Goal: Information Seeking & Learning: Understand process/instructions

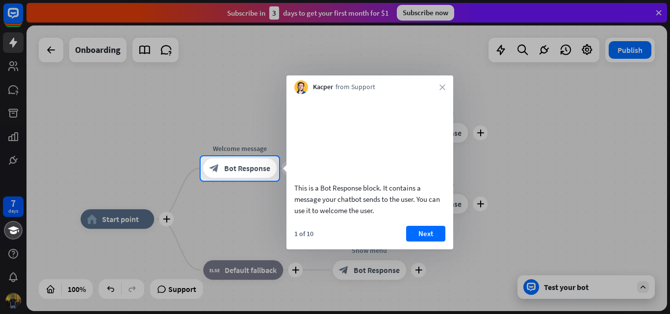
click at [420, 242] on button "Next" at bounding box center [425, 234] width 39 height 16
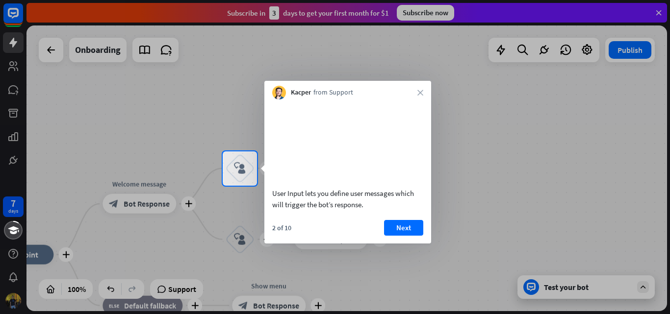
click at [418, 236] on button "Next" at bounding box center [403, 228] width 39 height 16
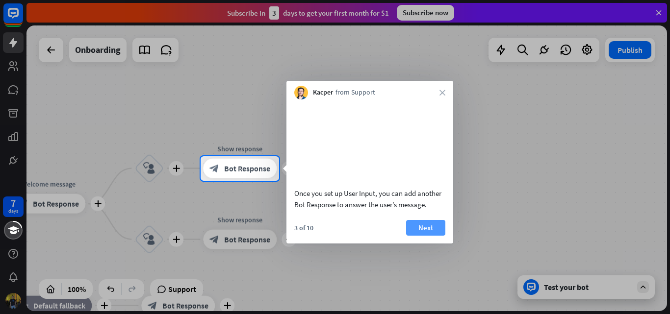
click at [418, 236] on button "Next" at bounding box center [425, 228] width 39 height 16
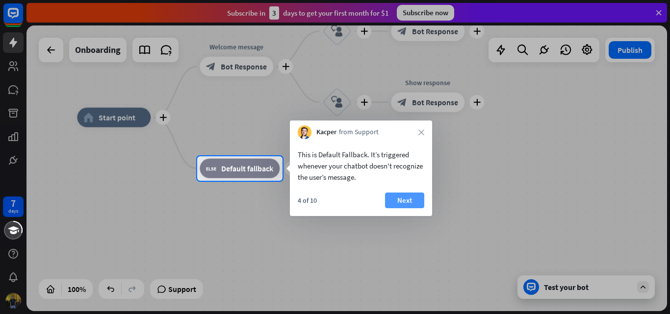
click at [410, 201] on button "Next" at bounding box center [404, 201] width 39 height 16
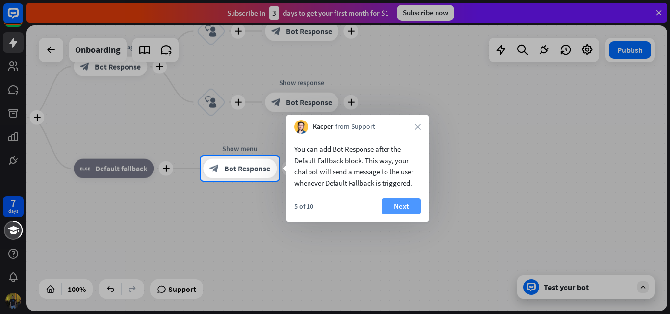
click at [409, 202] on button "Next" at bounding box center [400, 207] width 39 height 16
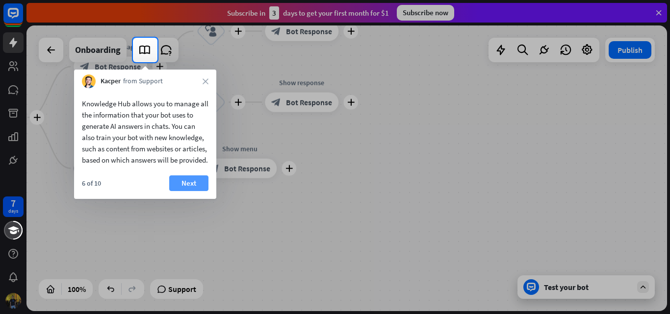
click at [193, 190] on button "Next" at bounding box center [188, 184] width 39 height 16
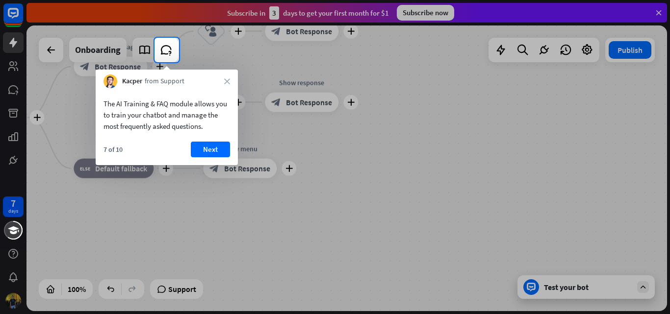
click at [203, 150] on button "Next" at bounding box center [210, 150] width 39 height 16
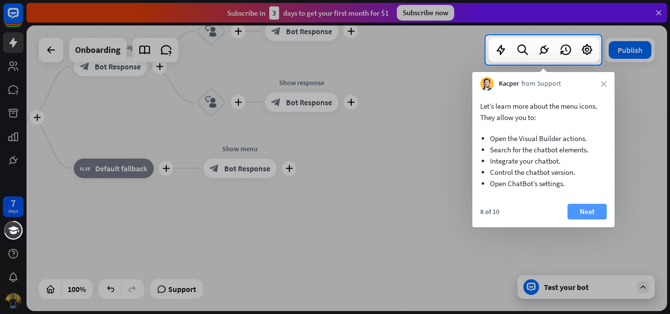
click at [589, 213] on button "Next" at bounding box center [586, 212] width 39 height 16
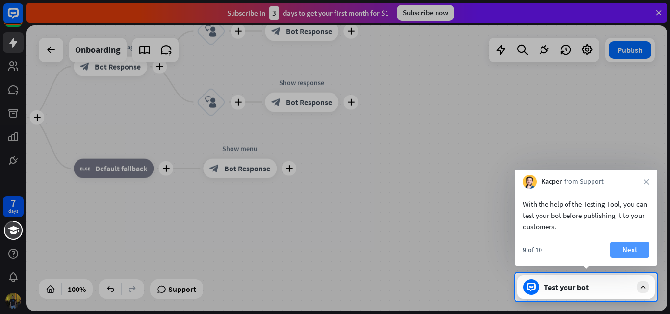
click at [626, 255] on button "Next" at bounding box center [629, 250] width 39 height 16
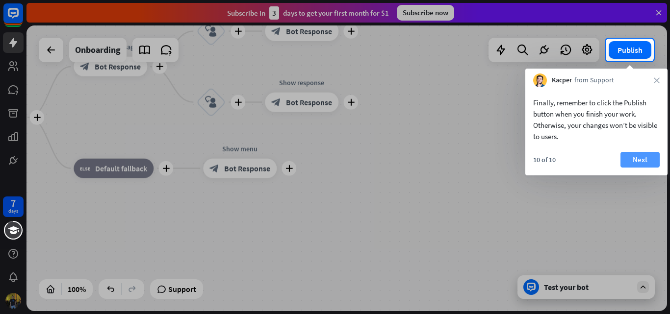
click at [642, 156] on button "Next" at bounding box center [639, 160] width 39 height 16
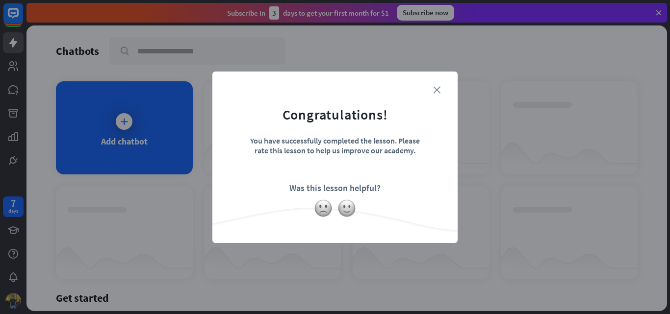
click at [438, 88] on icon "close" at bounding box center [436, 89] width 7 height 7
